Goal: Information Seeking & Learning: Compare options

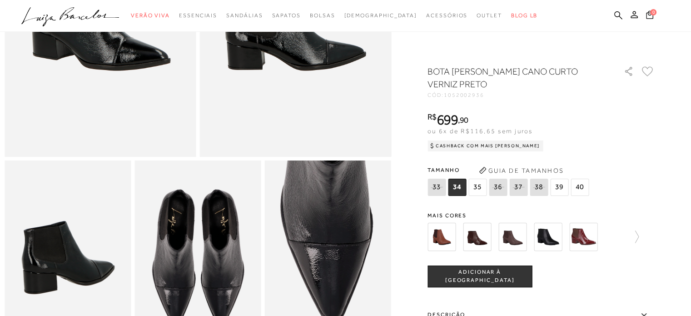
scroll to position [193, 0]
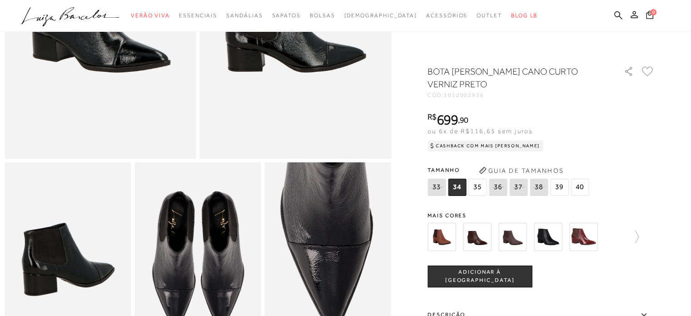
click at [480, 236] on img at bounding box center [477, 237] width 28 height 28
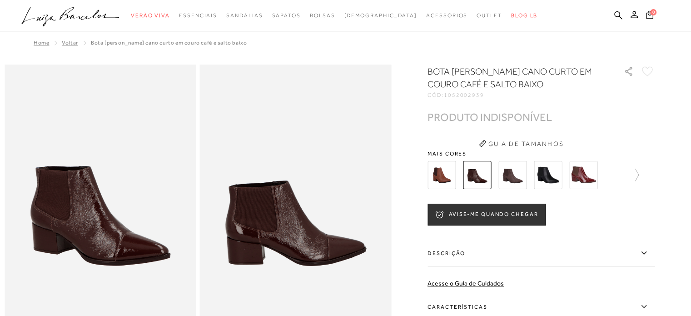
click at [521, 177] on img at bounding box center [512, 175] width 28 height 28
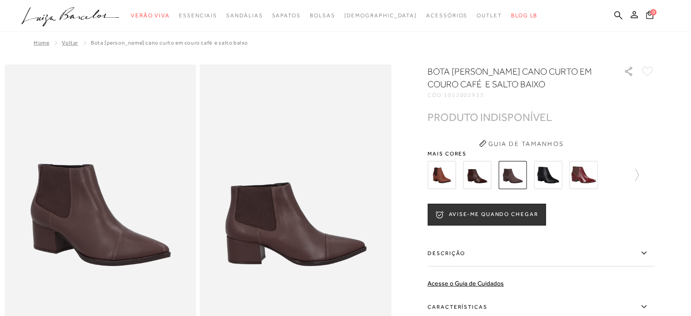
click at [545, 175] on img at bounding box center [548, 175] width 28 height 28
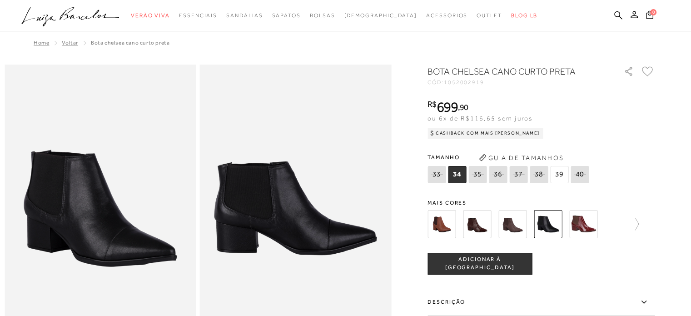
click at [578, 224] on img at bounding box center [583, 224] width 28 height 28
